Goal: Browse casually

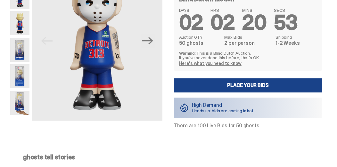
scroll to position [72, 0]
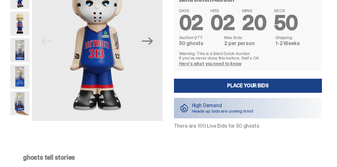
click at [20, 102] on img at bounding box center [19, 103] width 19 height 24
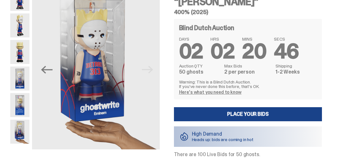
scroll to position [43, 0]
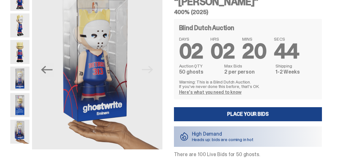
click at [18, 109] on img at bounding box center [19, 105] width 19 height 24
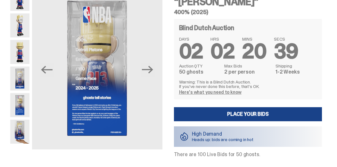
click at [18, 55] on img at bounding box center [19, 52] width 19 height 24
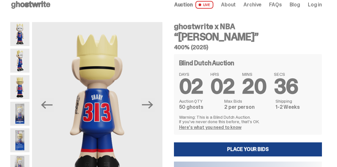
scroll to position [7, 0]
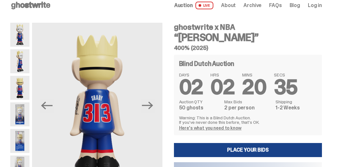
click at [9, 39] on div "ghostwrite x NBA “[PERSON_NAME]” 400% (2025) Previous Next ghostwrite x NBA “[P…" at bounding box center [166, 112] width 332 height 188
click at [15, 36] on img at bounding box center [19, 35] width 19 height 24
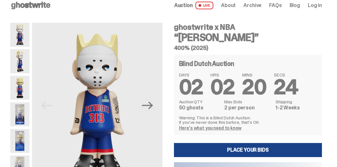
click at [20, 71] on img at bounding box center [19, 61] width 19 height 24
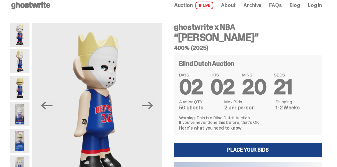
click at [16, 62] on img at bounding box center [19, 61] width 19 height 24
click at [15, 59] on img at bounding box center [19, 61] width 19 height 24
click at [14, 36] on img at bounding box center [19, 35] width 19 height 24
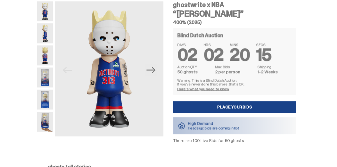
scroll to position [29, 0]
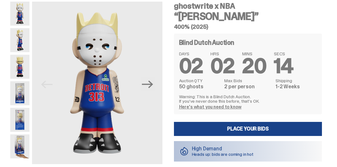
click at [15, 147] on img at bounding box center [19, 147] width 19 height 24
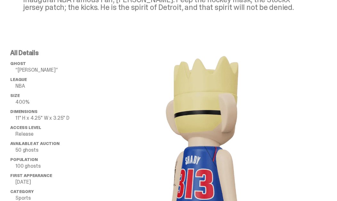
scroll to position [338, 0]
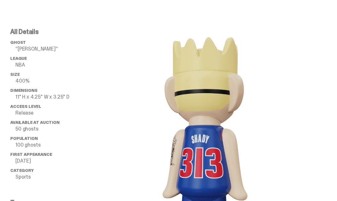
click at [22, 127] on p "50 ghosts" at bounding box center [51, 129] width 73 height 5
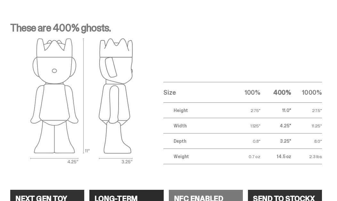
scroll to position [949, 0]
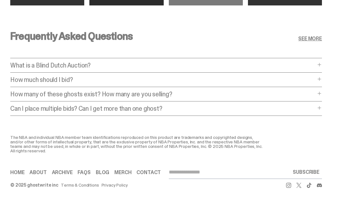
click at [52, 77] on p "How much should I bid?" at bounding box center [162, 80] width 305 height 6
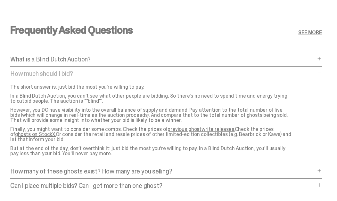
scroll to position [1185, 0]
click at [56, 72] on p "How much should I bid?" at bounding box center [162, 74] width 305 height 6
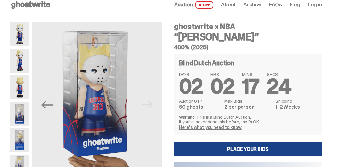
scroll to position [0, 0]
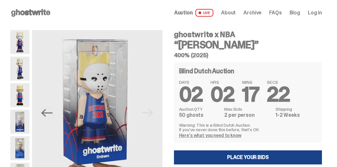
click at [239, 8] on div "Open main menu Home Auction LIVE About Archive FAQs Blog Log in" at bounding box center [166, 13] width 312 height 10
click at [236, 12] on span "About" at bounding box center [228, 12] width 15 height 5
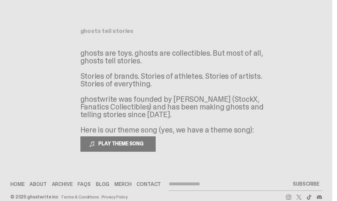
scroll to position [32, 0]
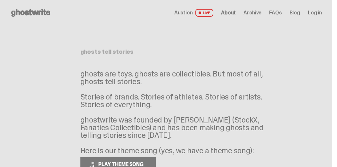
click at [21, 15] on icon at bounding box center [30, 13] width 41 height 10
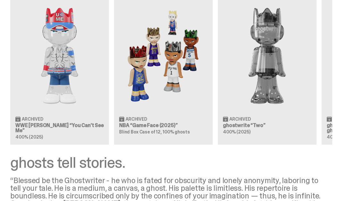
scroll to position [688, 0]
click at [22, 118] on article "Clearing Price: $441 Archived WWE [PERSON_NAME] “You Can't See Me” 400% (2025)" at bounding box center [59, 65] width 99 height 159
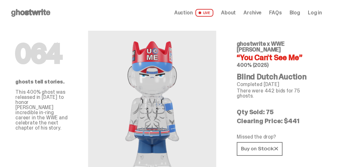
click at [236, 15] on span "About" at bounding box center [228, 12] width 15 height 5
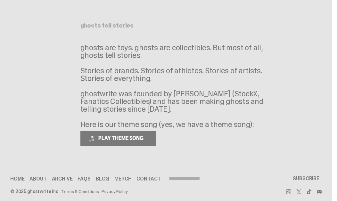
scroll to position [27, 0]
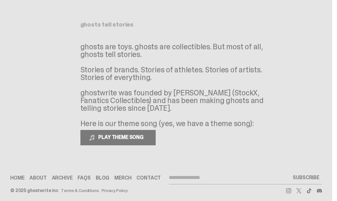
click at [154, 137] on button "PLAY THEME SONG" at bounding box center [117, 137] width 75 height 15
click at [186, 23] on h1 "ghosts tell stories" at bounding box center [166, 25] width 172 height 6
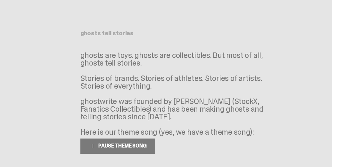
scroll to position [0, 0]
